Goal: Use online tool/utility: Utilize a website feature to perform a specific function

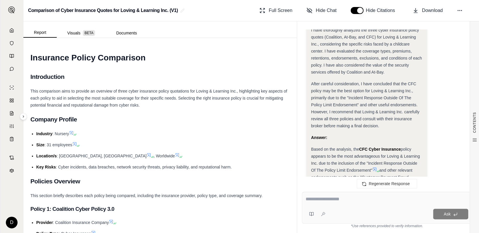
scroll to position [171, 0]
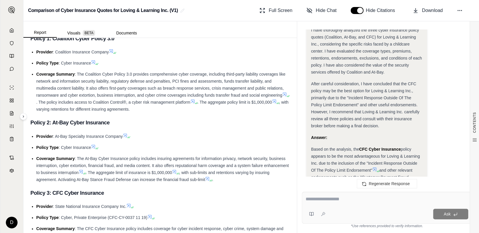
click at [184, 50] on li "Provider : Coalition Insurance Company" at bounding box center [162, 52] width 253 height 7
click at [14, 31] on link at bounding box center [12, 31] width 16 height 12
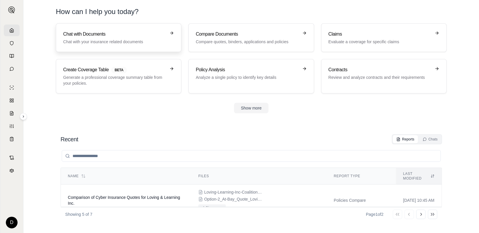
click at [103, 31] on h3 "Chat with Documents" at bounding box center [114, 34] width 103 height 7
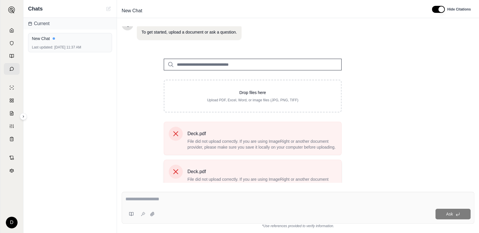
scroll to position [63, 0]
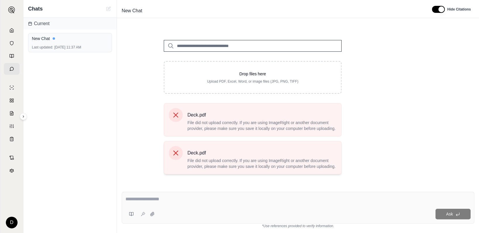
click at [175, 153] on icon at bounding box center [175, 153] width 5 height 5
click at [177, 111] on icon at bounding box center [176, 115] width 8 height 8
drag, startPoint x: 103, startPoint y: 43, endPoint x: 11, endPoint y: 28, distance: 93.0
click at [11, 28] on link at bounding box center [12, 31] width 16 height 12
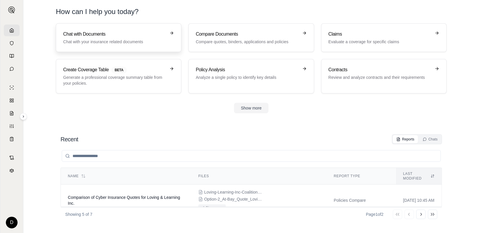
click at [87, 32] on h3 "Chat with Documents" at bounding box center [114, 34] width 103 height 7
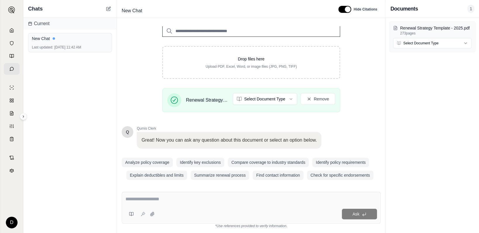
scroll to position [109, 0]
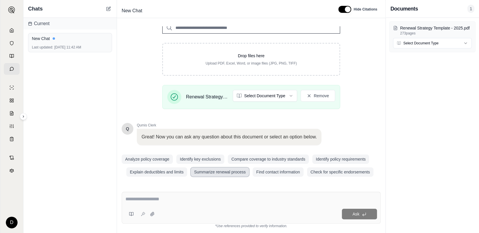
click at [222, 169] on button "Summarize renewal process" at bounding box center [220, 171] width 59 height 9
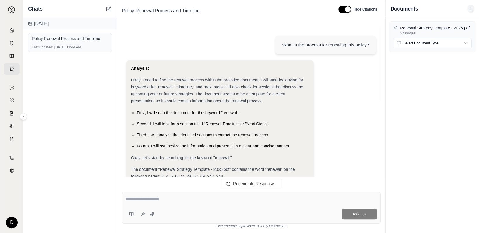
scroll to position [0, 0]
